Goal: Navigation & Orientation: Understand site structure

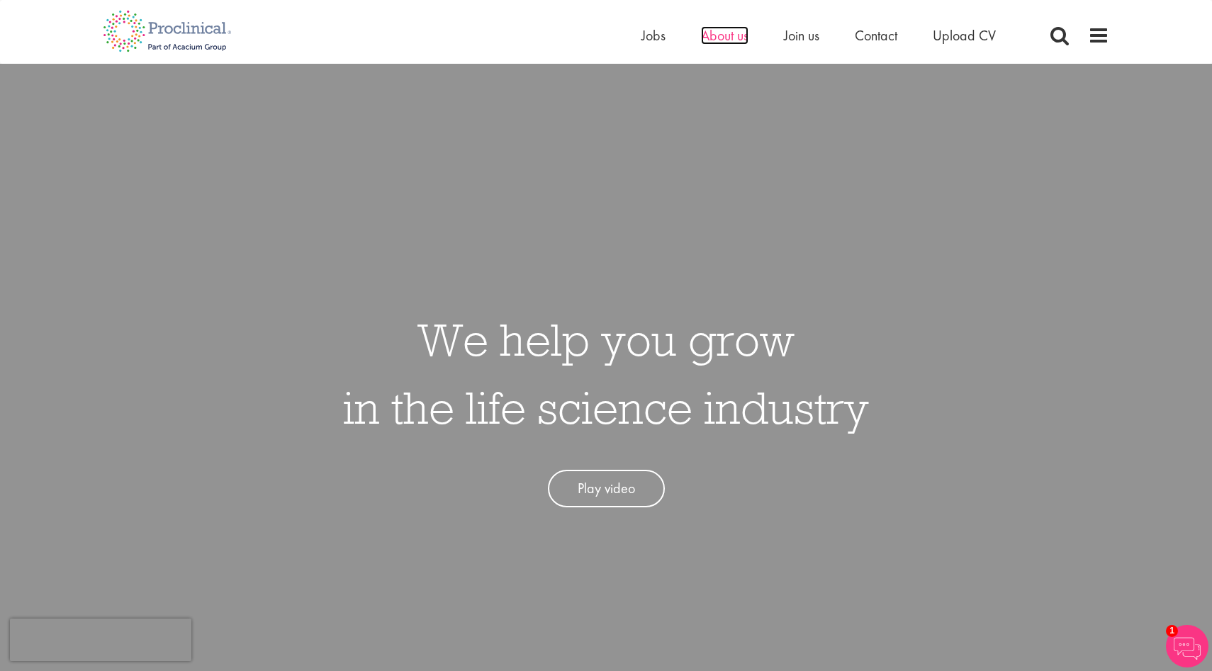
click at [734, 35] on span "About us" at bounding box center [725, 35] width 48 height 18
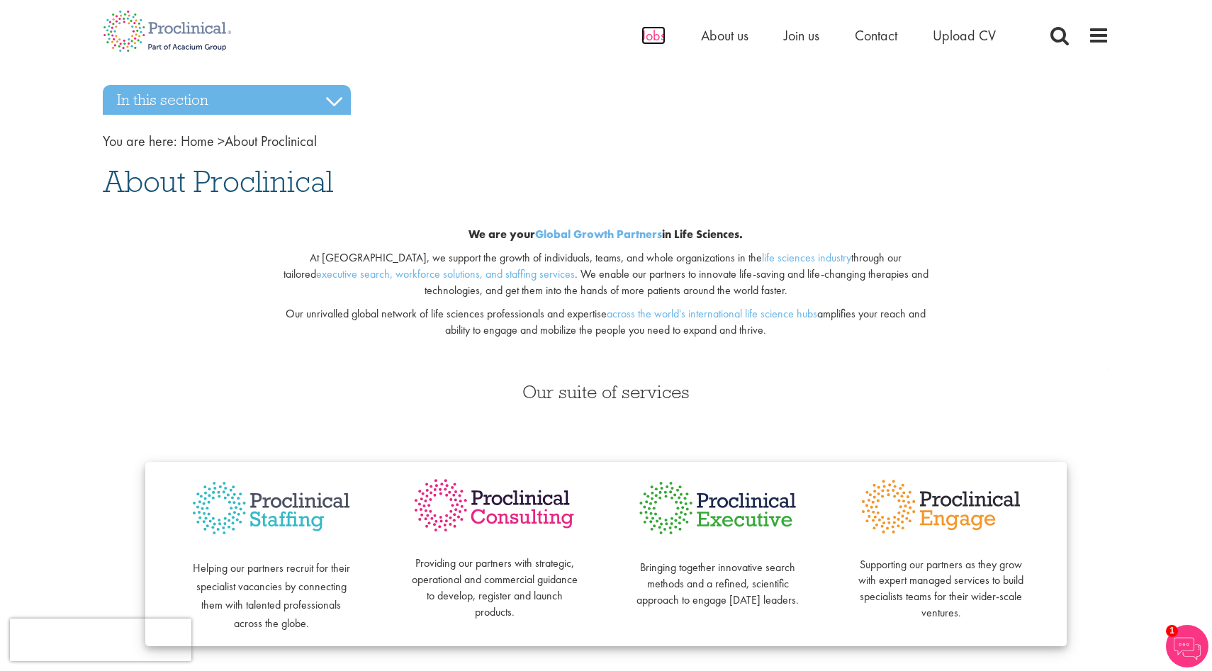
click at [656, 35] on span "Jobs" at bounding box center [654, 35] width 24 height 18
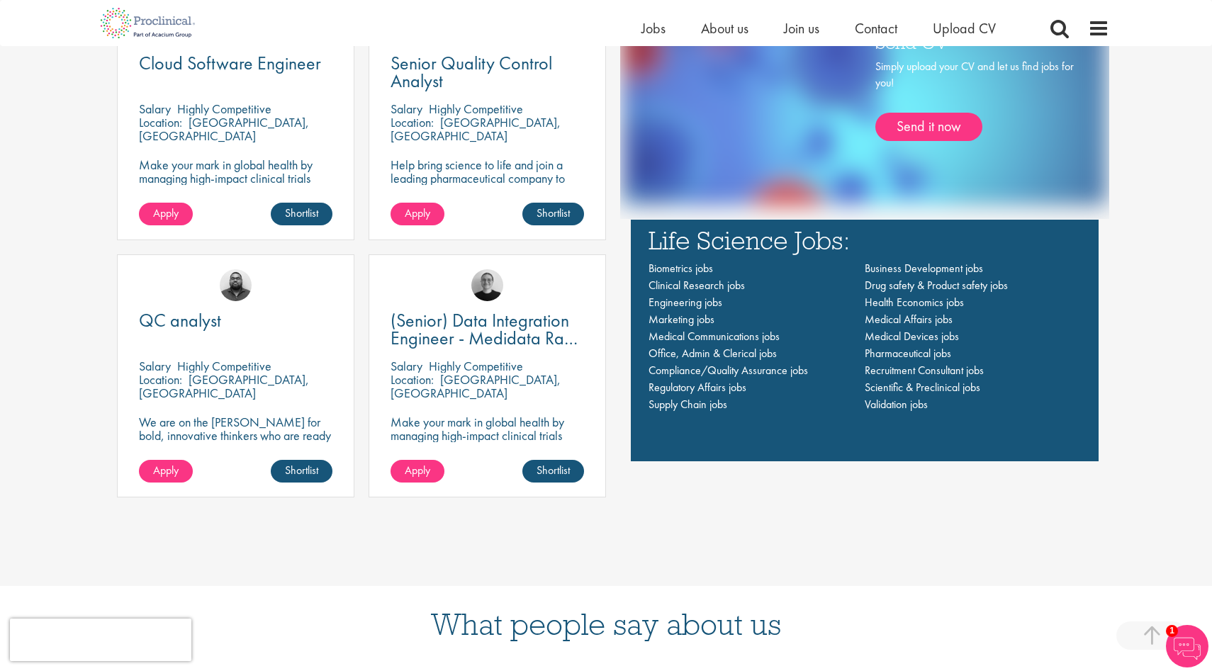
scroll to position [1103, 0]
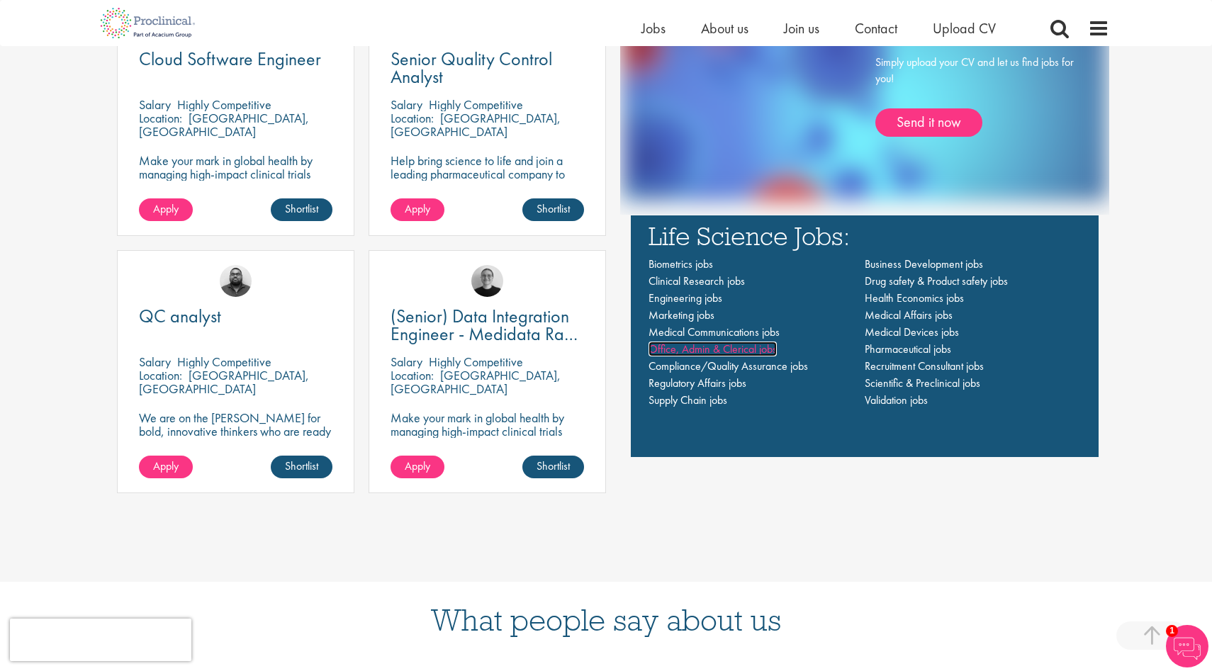
click at [746, 353] on span "Office, Admin & Clerical jobs" at bounding box center [713, 349] width 128 height 15
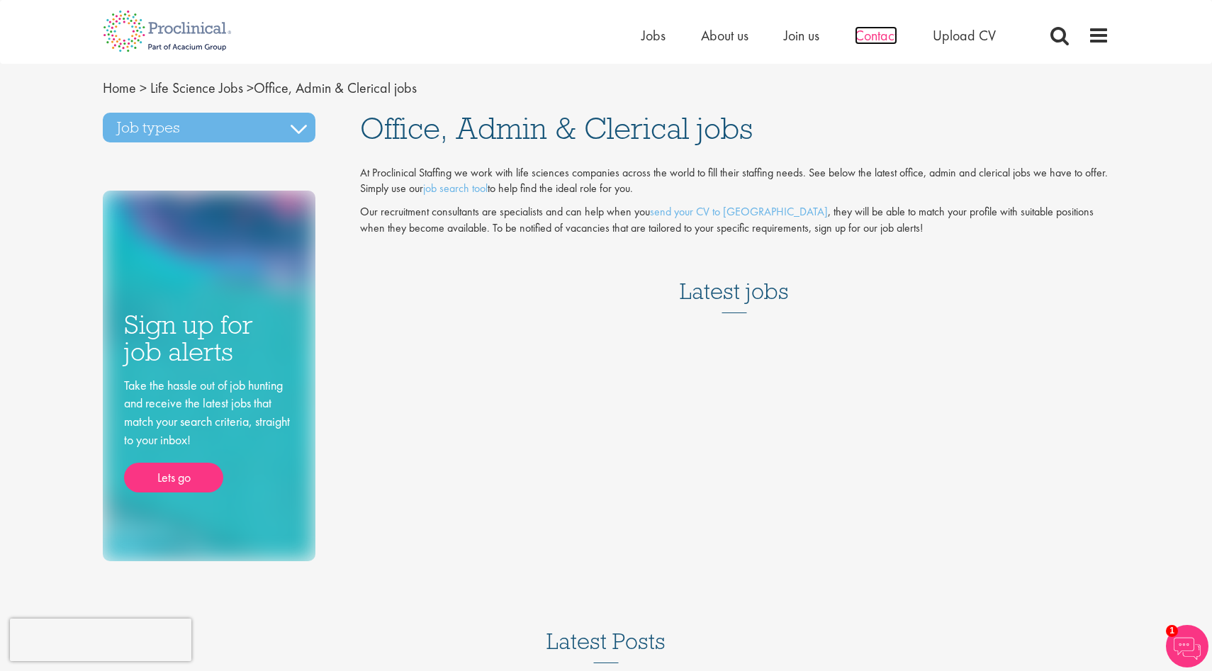
click at [886, 36] on span "Contact" at bounding box center [876, 35] width 43 height 18
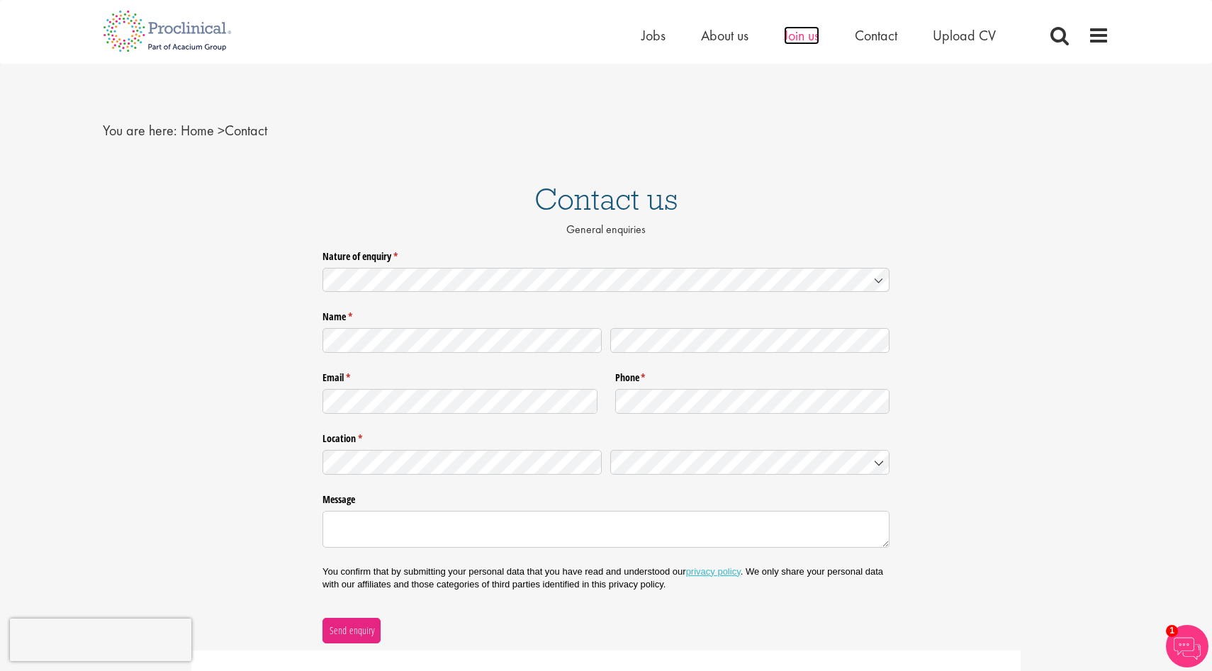
click at [813, 38] on span "Join us" at bounding box center [801, 35] width 35 height 18
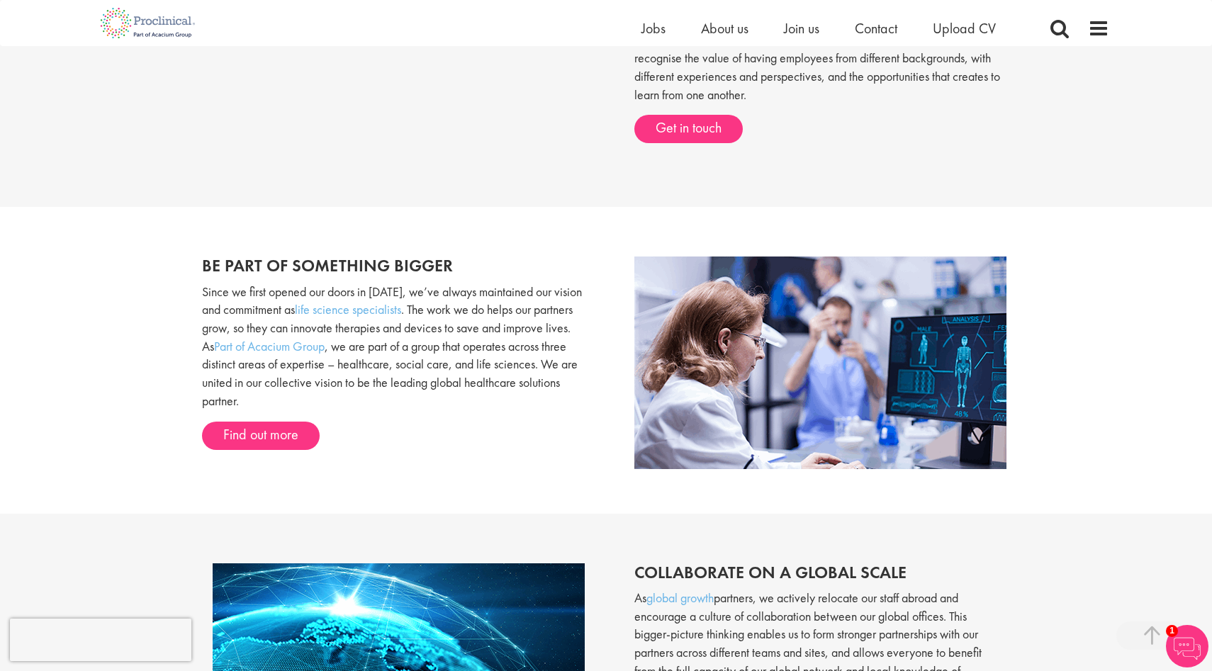
scroll to position [696, 0]
